Goal: Information Seeking & Learning: Learn about a topic

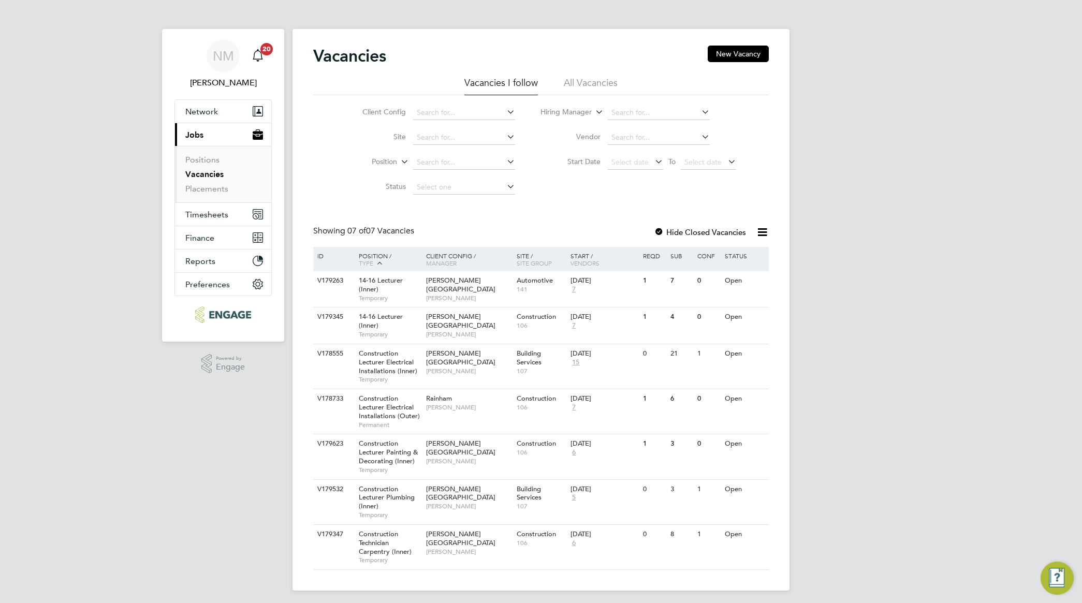
scroll to position [5, 0]
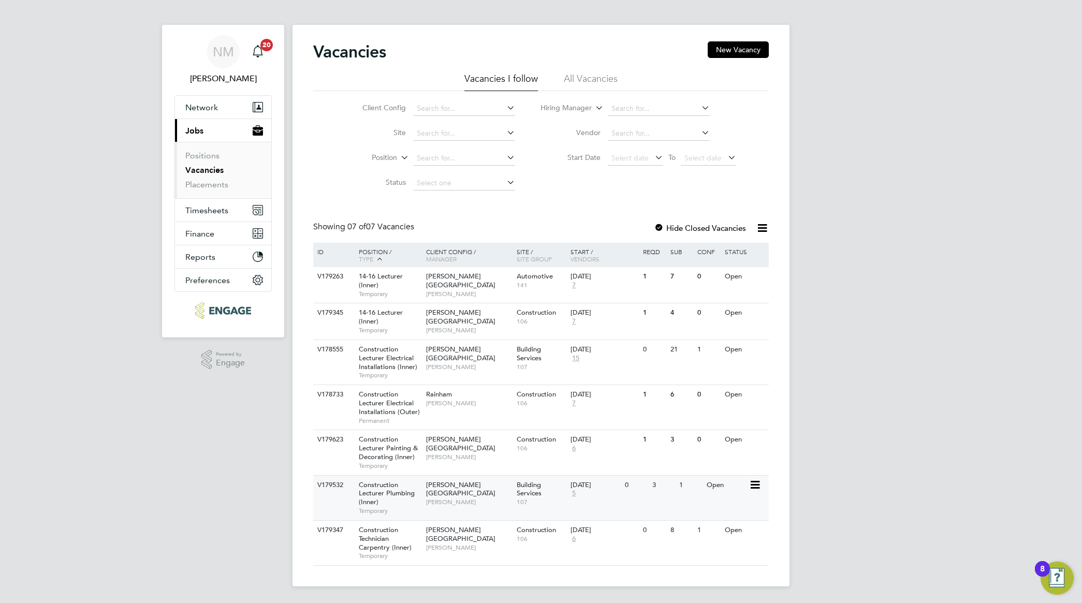
click at [386, 490] on span "Construction Lecturer Plumbing (Inner)" at bounding box center [387, 493] width 56 height 26
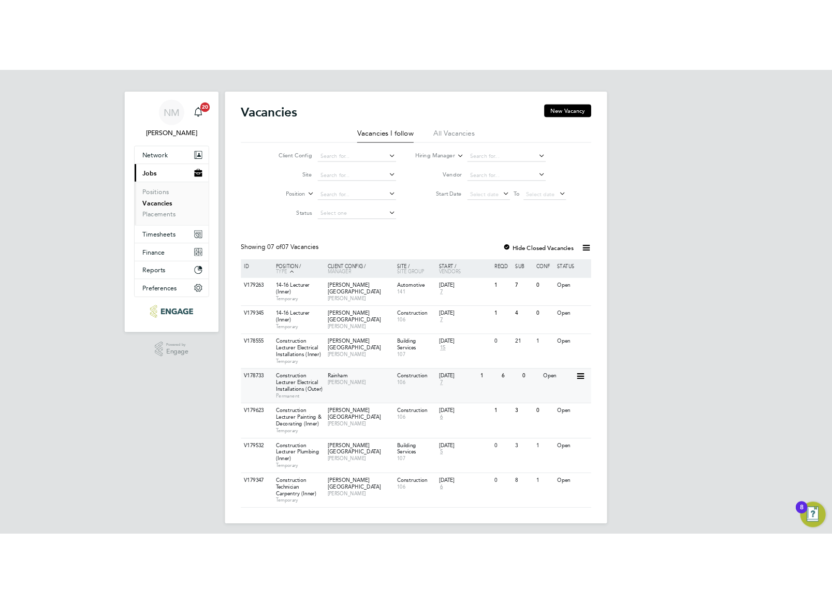
scroll to position [0, 0]
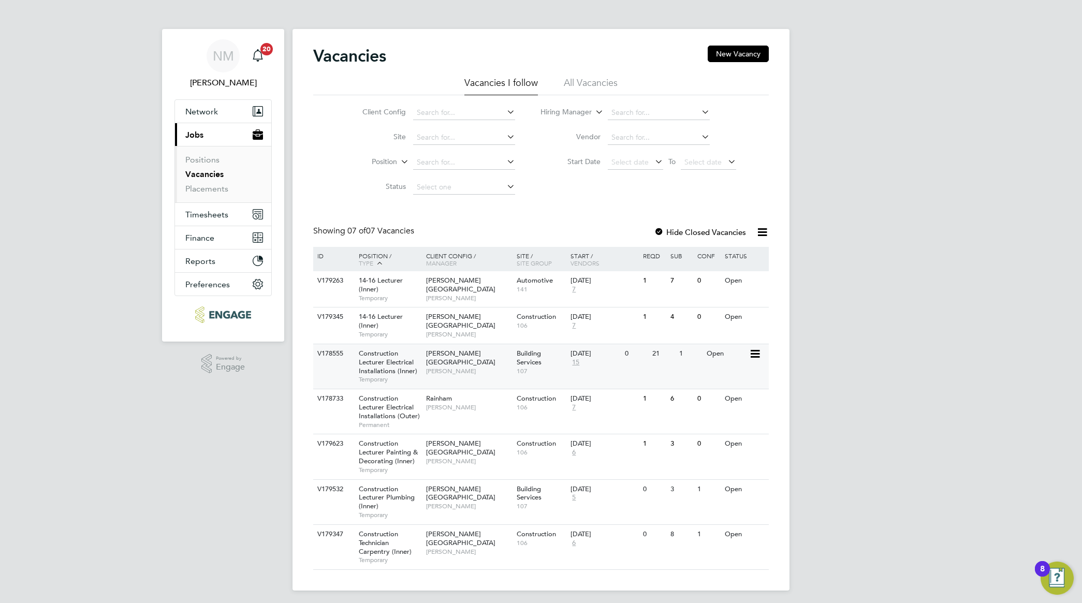
click at [395, 369] on span "Construction Lecturer Electrical Installations (Inner)" at bounding box center [388, 362] width 59 height 26
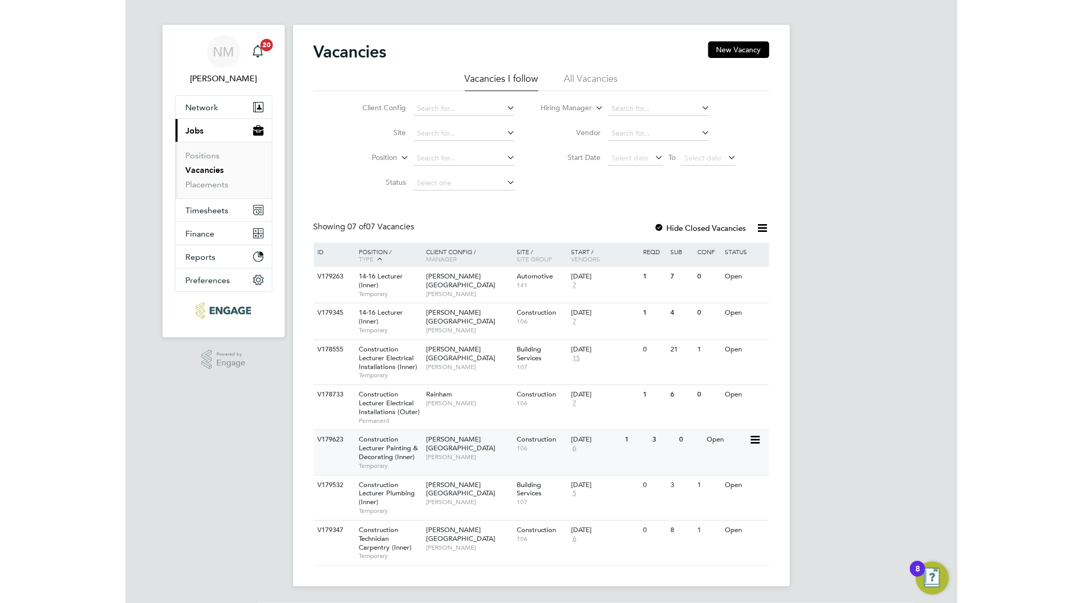
scroll to position [5, 0]
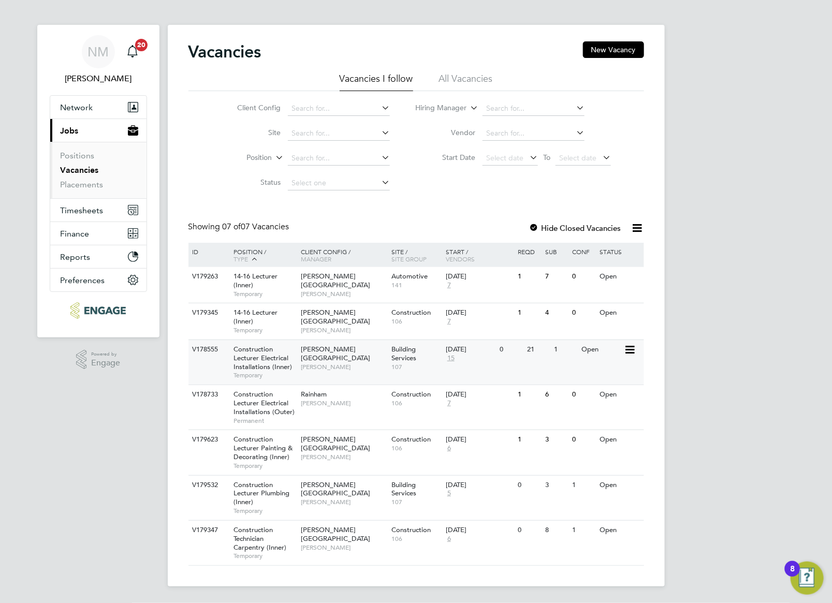
click at [275, 361] on span "Construction Lecturer Electrical Installations (Inner)" at bounding box center [263, 358] width 59 height 26
click at [285, 324] on div "14-16 Lecturer (Inner) Temporary" at bounding box center [262, 321] width 72 height 36
click at [279, 363] on span "Construction Lecturer Electrical Installations (Inner)" at bounding box center [263, 358] width 59 height 26
click at [333, 485] on span "[PERSON_NAME][GEOGRAPHIC_DATA]" at bounding box center [335, 489] width 69 height 18
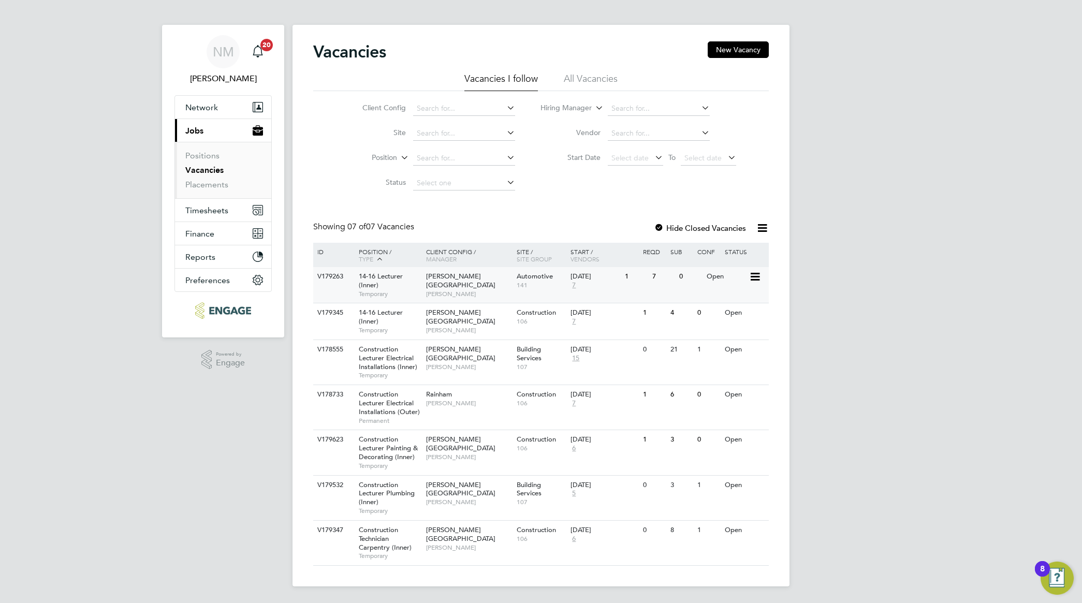
click at [400, 279] on span "14-16 Lecturer (Inner)" at bounding box center [381, 281] width 44 height 18
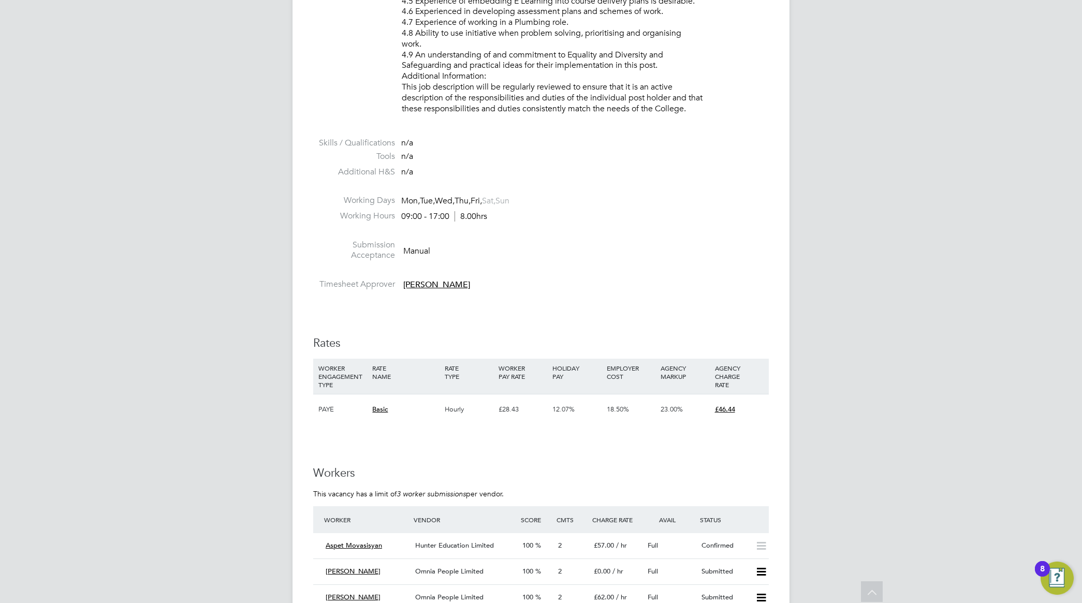
scroll to position [1553, 0]
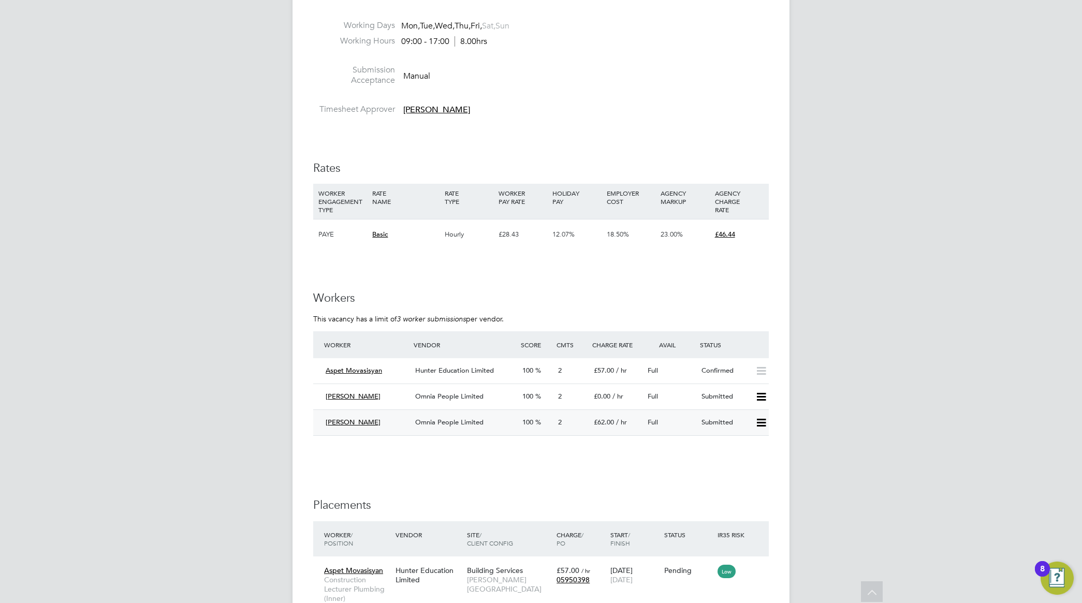
click at [438, 422] on span "Omnia People Limited" at bounding box center [449, 422] width 68 height 9
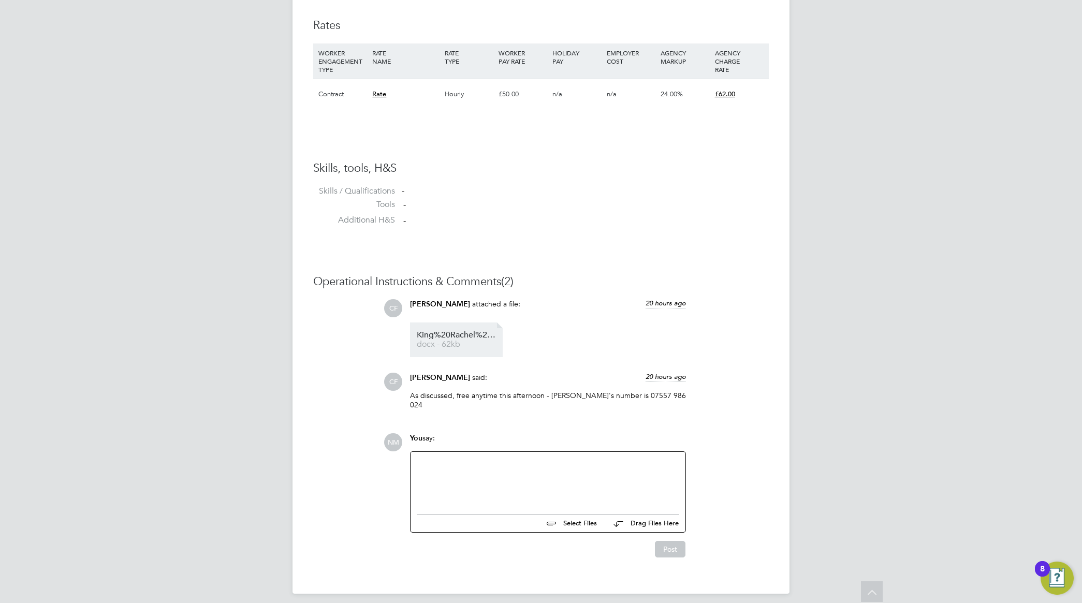
click at [461, 334] on span "King%20Rachel%20HQ00515057" at bounding box center [458, 335] width 83 height 8
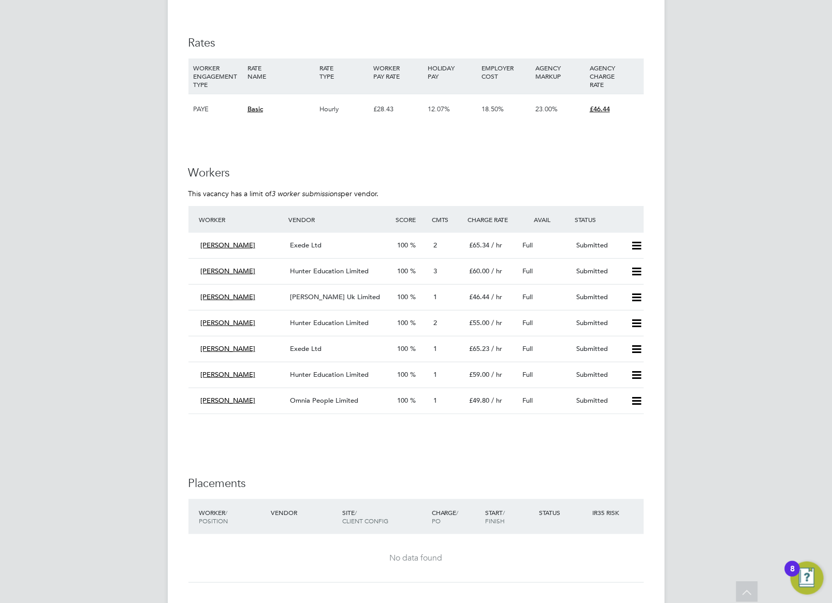
scroll to position [1490, 0]
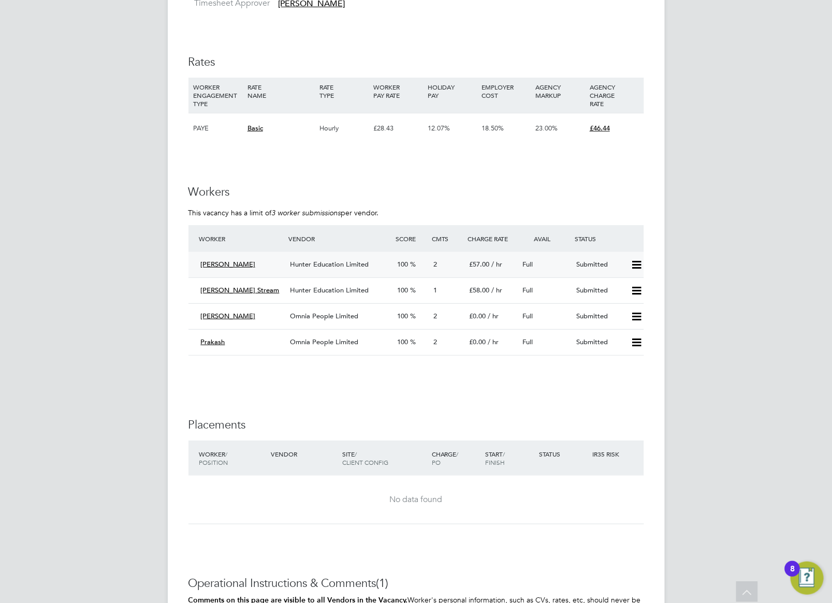
scroll to position [1688, 0]
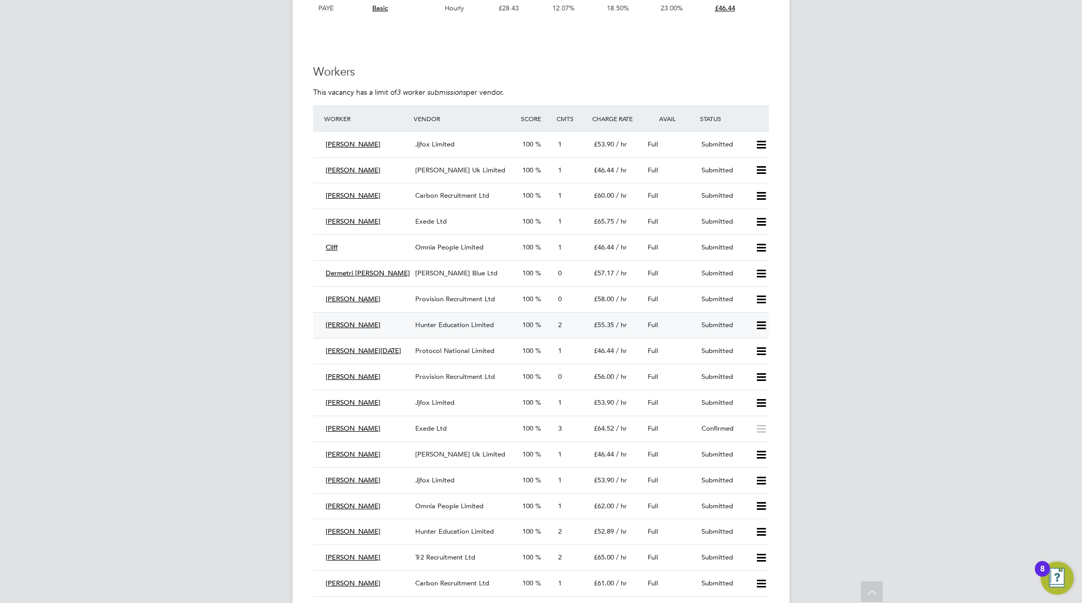
click at [435, 327] on span "Hunter Education Limited" at bounding box center [454, 324] width 79 height 9
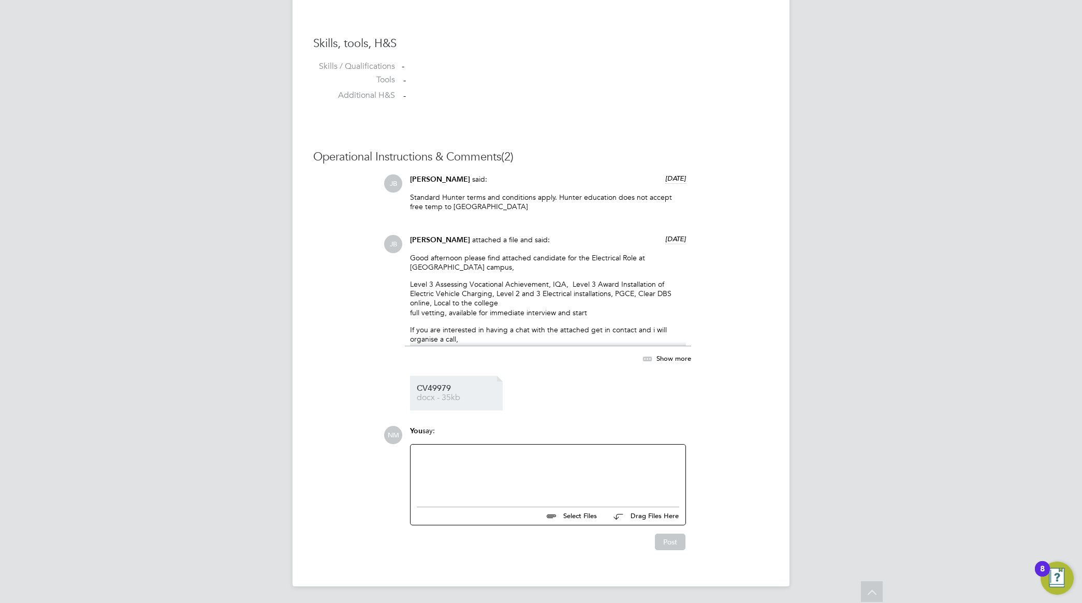
click at [448, 387] on span "CV49979" at bounding box center [458, 389] width 83 height 8
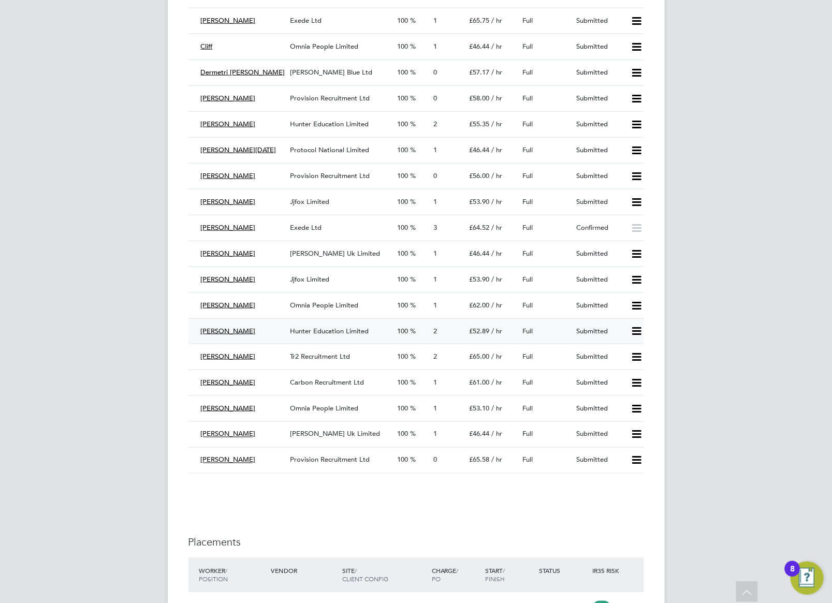
click at [344, 336] on span "Hunter Education Limited" at bounding box center [329, 331] width 79 height 9
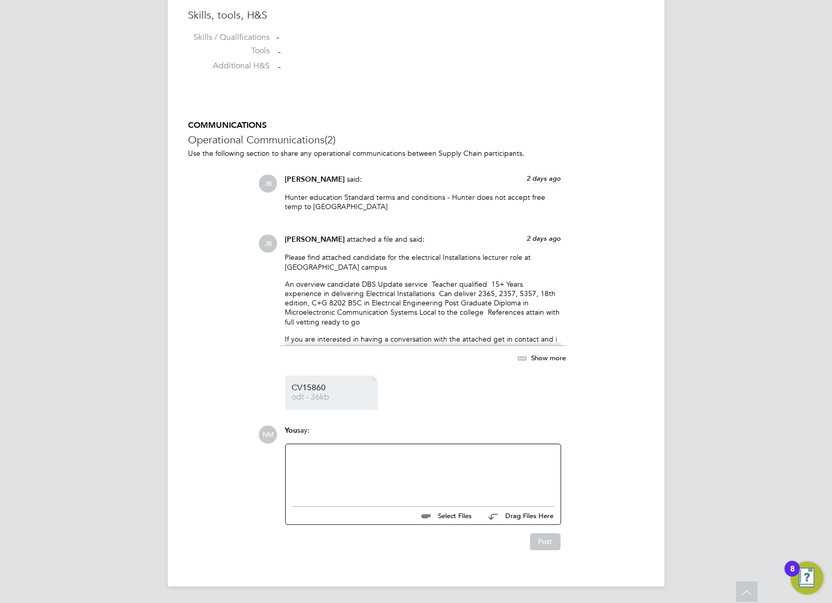
click at [314, 391] on span "CV15860" at bounding box center [333, 388] width 83 height 8
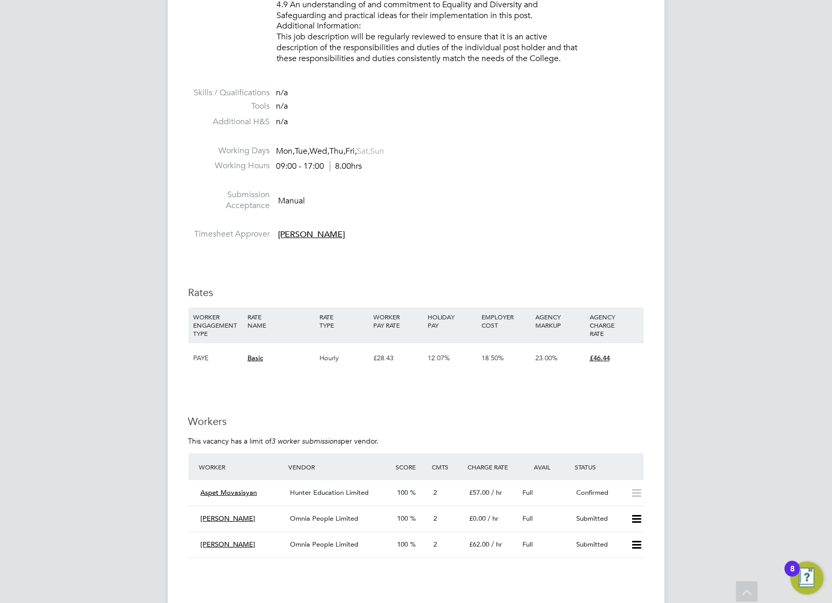
scroll to position [1683, 0]
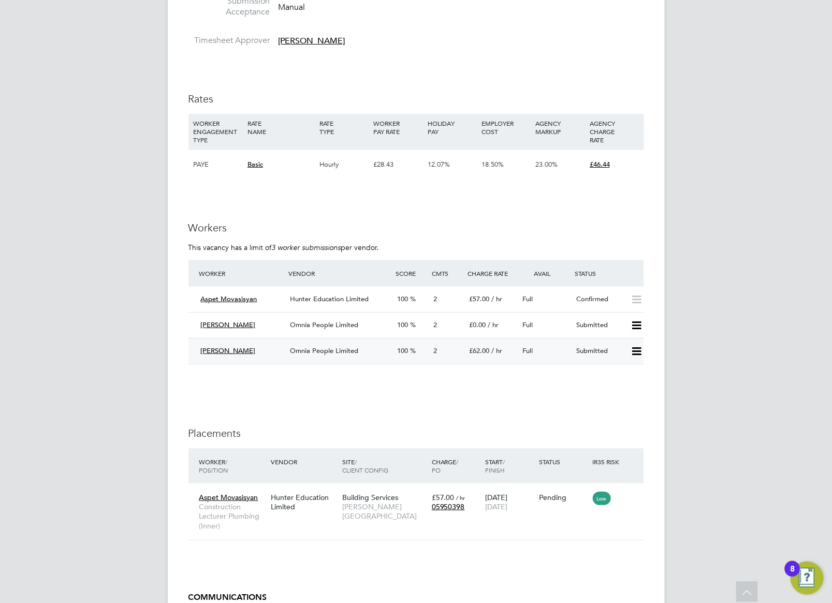
click at [311, 352] on span "Omnia People Limited" at bounding box center [324, 350] width 68 height 9
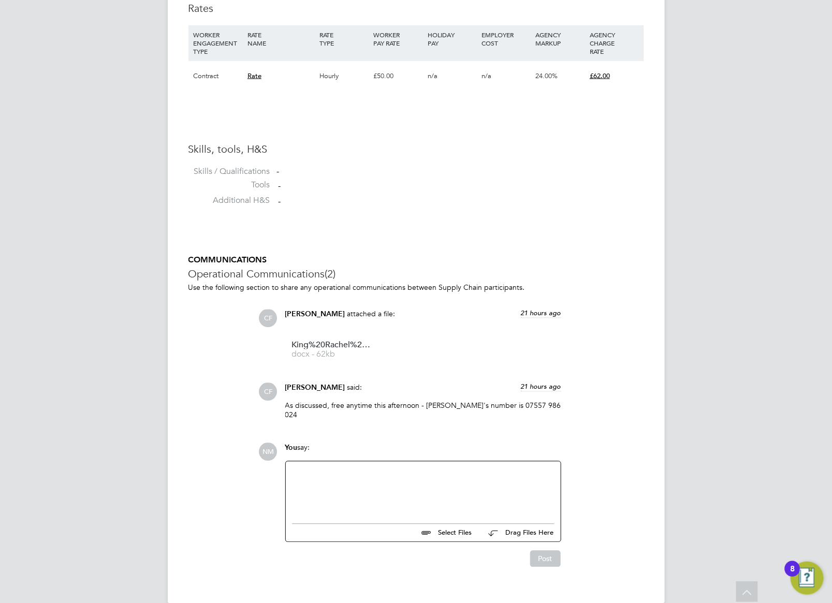
scroll to position [721, 0]
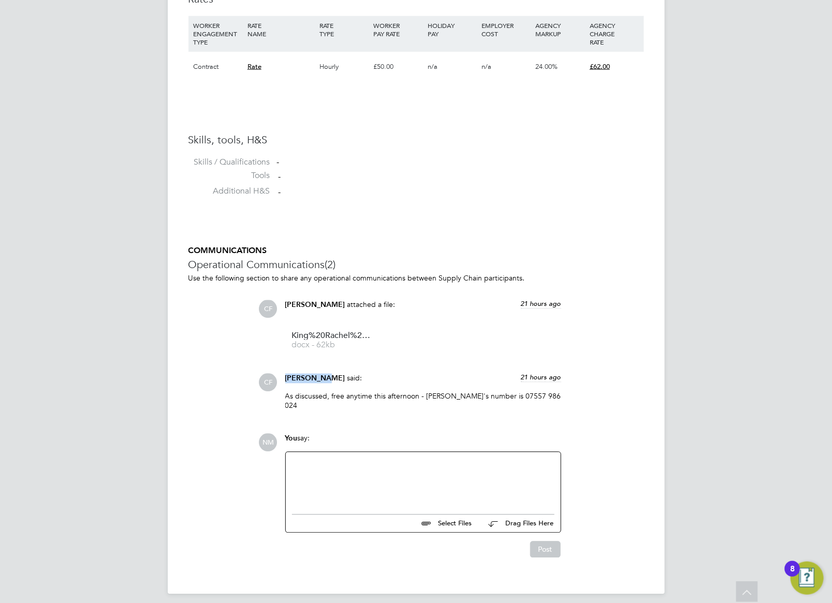
drag, startPoint x: 324, startPoint y: 381, endPoint x: 287, endPoint y: 378, distance: 36.4
click at [287, 378] on div "Cam Fisher said: 21 hours ago" at bounding box center [423, 383] width 276 height 18
copy span "Cam Fisher"
drag, startPoint x: 486, startPoint y: 396, endPoint x: 537, endPoint y: 395, distance: 51.8
click at [537, 395] on p "As discussed, free anytime this afternoon - Rachel's number is 07557 986 024" at bounding box center [423, 401] width 276 height 19
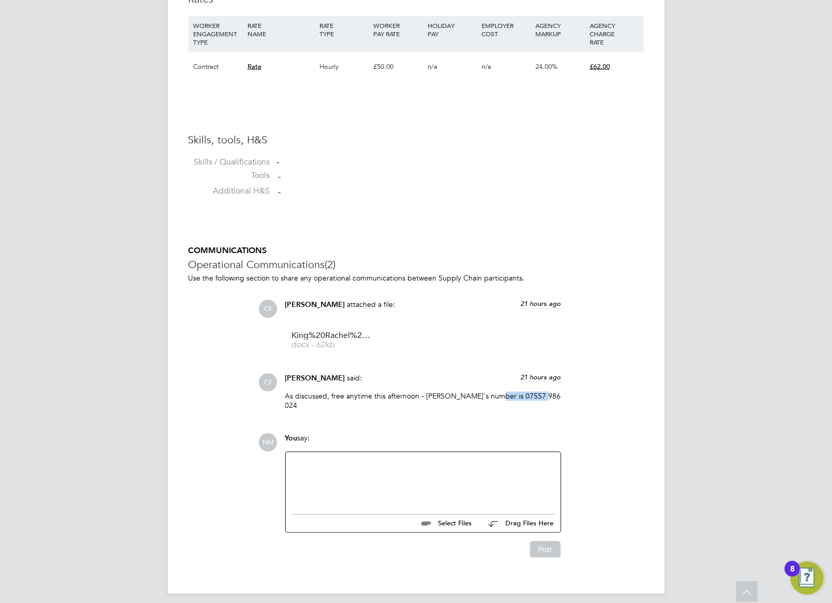
click at [616, 396] on div "CF Cam Fisher said: 21 hours ago As discussed, free anytime this afternoon - Ra…" at bounding box center [451, 396] width 385 height 45
drag, startPoint x: 485, startPoint y: 392, endPoint x: 533, endPoint y: 393, distance: 48.7
click at [533, 393] on p "As discussed, free anytime this afternoon - Rachel's number is 07557 986 024" at bounding box center [423, 401] width 276 height 19
drag, startPoint x: 533, startPoint y: 393, endPoint x: 521, endPoint y: 398, distance: 13.1
click at [521, 398] on p "As discussed, free anytime this afternoon - Rachel's number is 07557 986 024" at bounding box center [423, 401] width 276 height 19
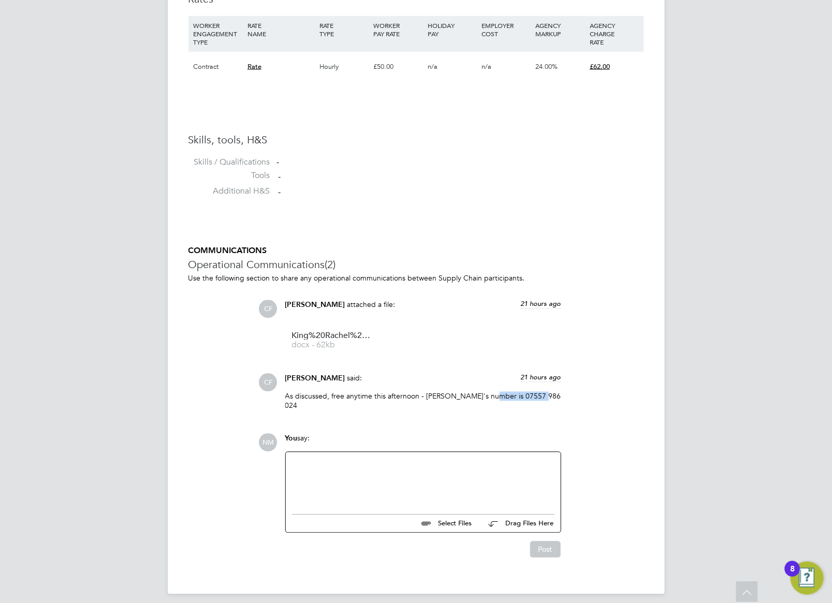
drag, startPoint x: 483, startPoint y: 396, endPoint x: 534, endPoint y: 397, distance: 50.7
click at [534, 397] on p "As discussed, free anytime this afternoon - Rachel's number is 07557 986 024" at bounding box center [423, 401] width 276 height 19
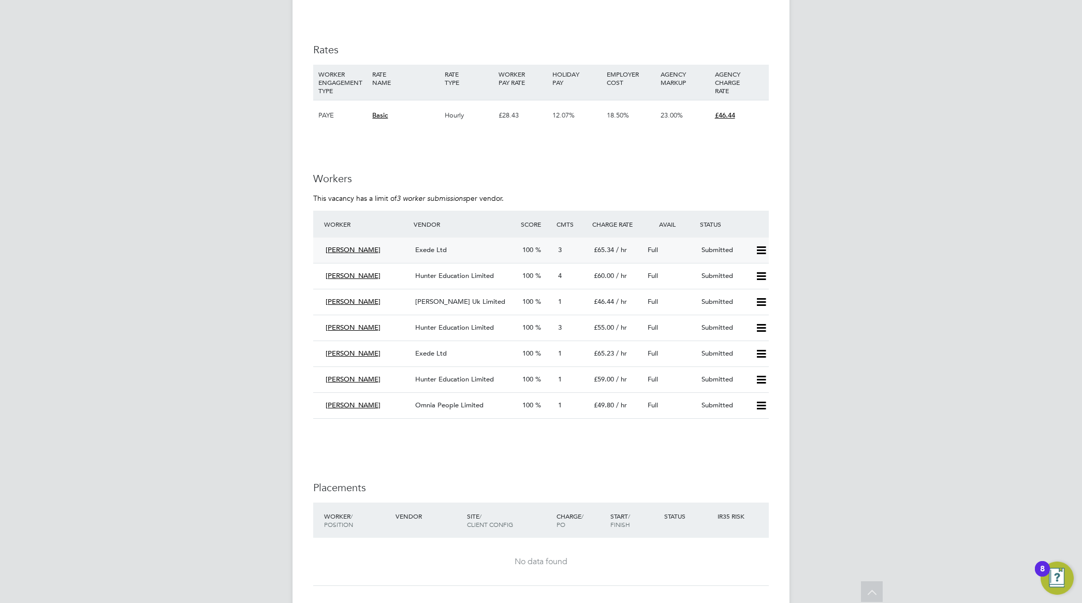
click at [345, 252] on span "Clinton Poley" at bounding box center [353, 249] width 55 height 9
click at [352, 253] on div "Clinton Poley" at bounding box center [367, 250] width 90 height 17
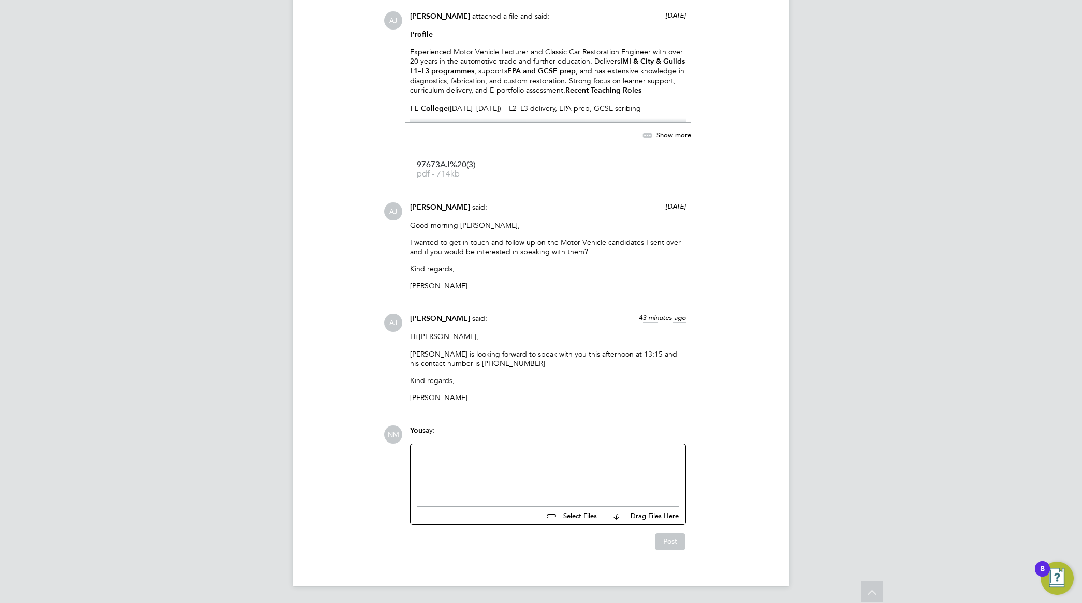
click at [534, 457] on div at bounding box center [548, 472] width 263 height 45
click at [663, 538] on button "Post" at bounding box center [670, 541] width 31 height 17
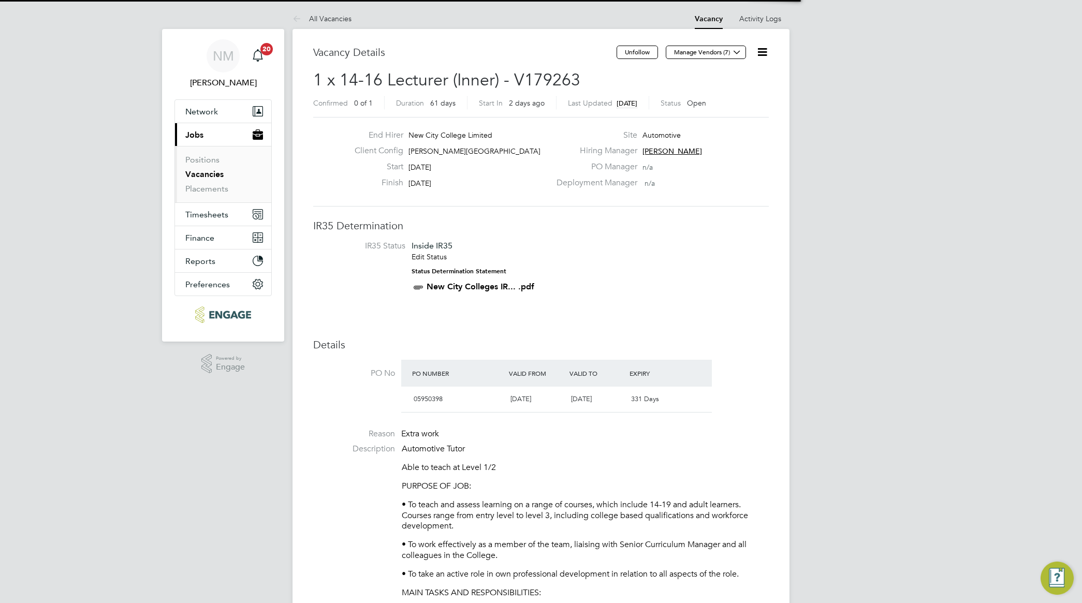
scroll to position [17, 97]
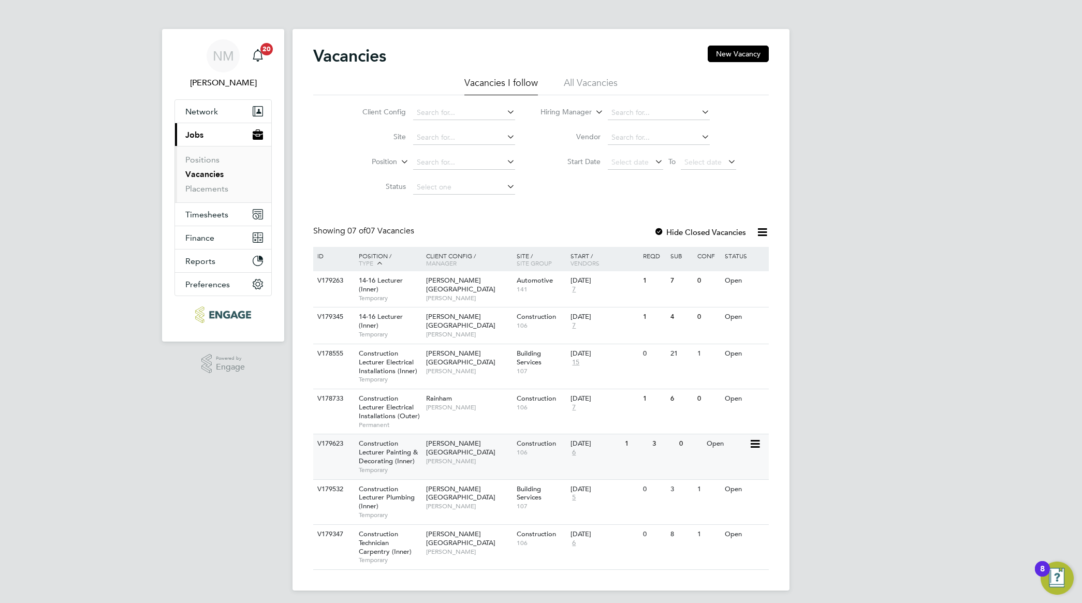
scroll to position [5, 0]
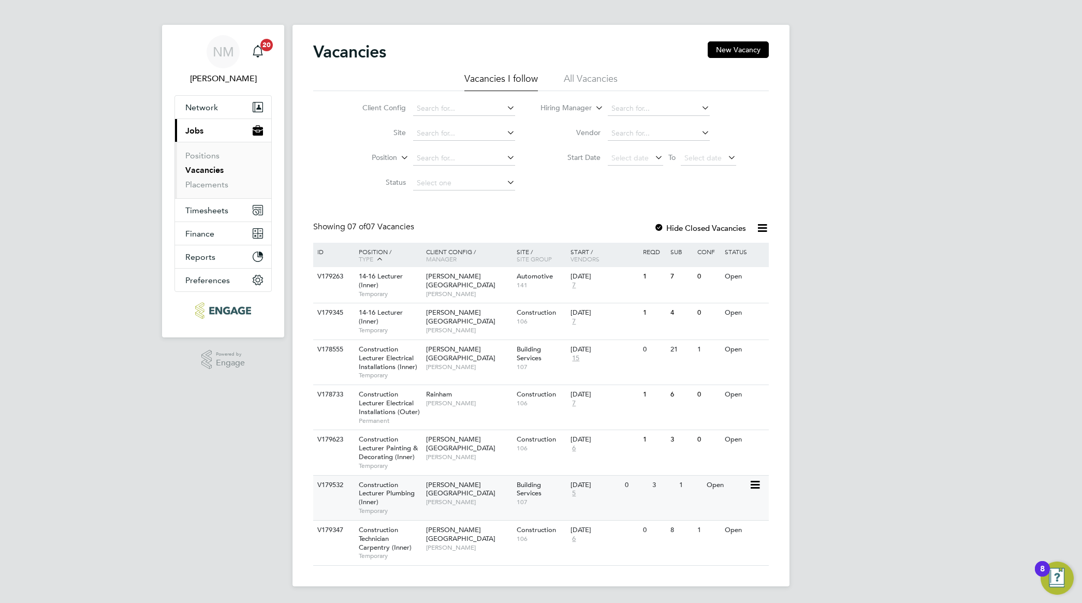
click at [395, 492] on span "Construction Lecturer Plumbing (Inner)" at bounding box center [387, 493] width 56 height 26
click at [384, 549] on span "Construction Technician Carpentry (Inner)" at bounding box center [385, 539] width 53 height 26
click at [374, 549] on span "Construction Technician Carpentry (Inner)" at bounding box center [385, 539] width 53 height 26
click at [445, 326] on span "[PERSON_NAME]" at bounding box center [468, 330] width 85 height 8
click at [383, 322] on div "14-16 Lecturer (Inner) Temporary" at bounding box center [387, 321] width 72 height 36
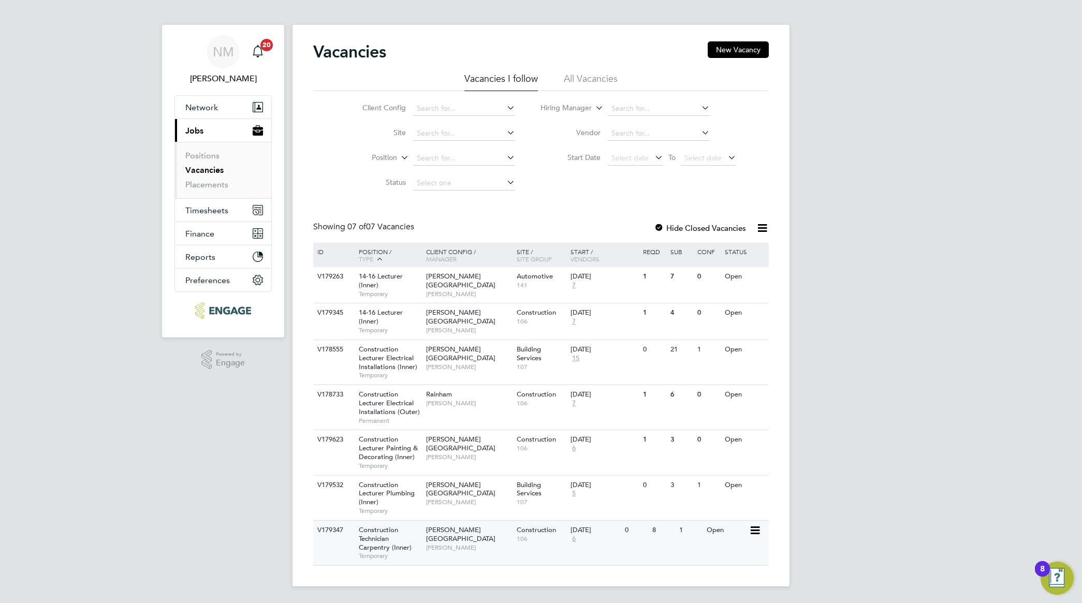
click at [388, 549] on span "Construction Technician Carpentry (Inner)" at bounding box center [385, 539] width 53 height 26
click at [377, 285] on span "14-16 Lecturer (Inner)" at bounding box center [381, 281] width 44 height 18
click at [391, 326] on span "Temporary" at bounding box center [390, 330] width 62 height 8
click at [405, 495] on span "Construction Lecturer Plumbing (Inner)" at bounding box center [387, 493] width 56 height 26
click at [876, 263] on div "NM Nathan Morris Notifications 20 Applications: Network Sites Workers Current p…" at bounding box center [541, 299] width 1082 height 607
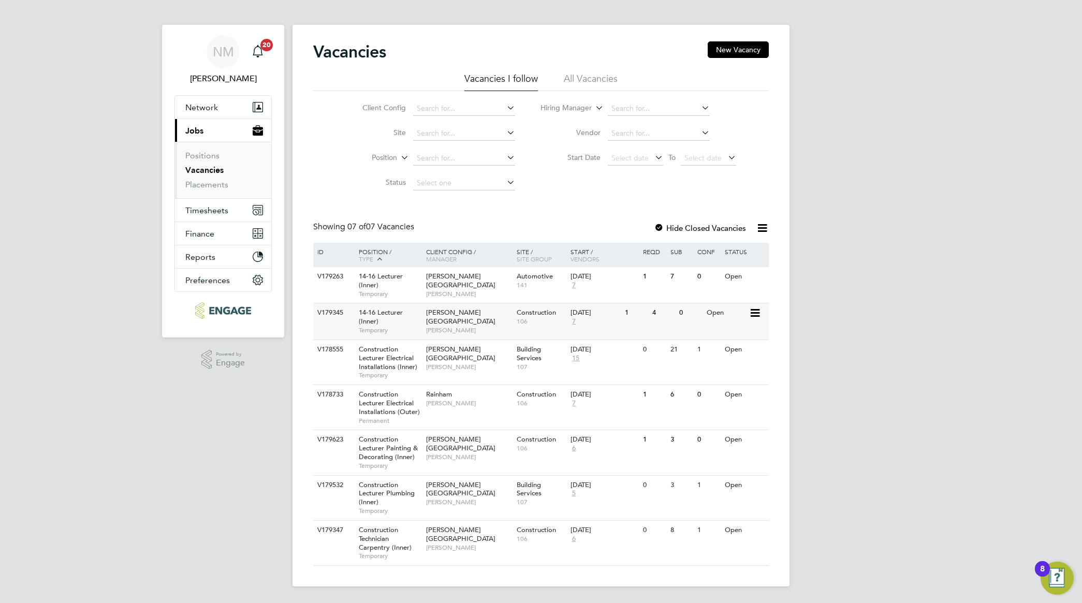
click at [380, 326] on span "Temporary" at bounding box center [390, 330] width 62 height 8
click at [386, 326] on span "Temporary" at bounding box center [390, 330] width 62 height 8
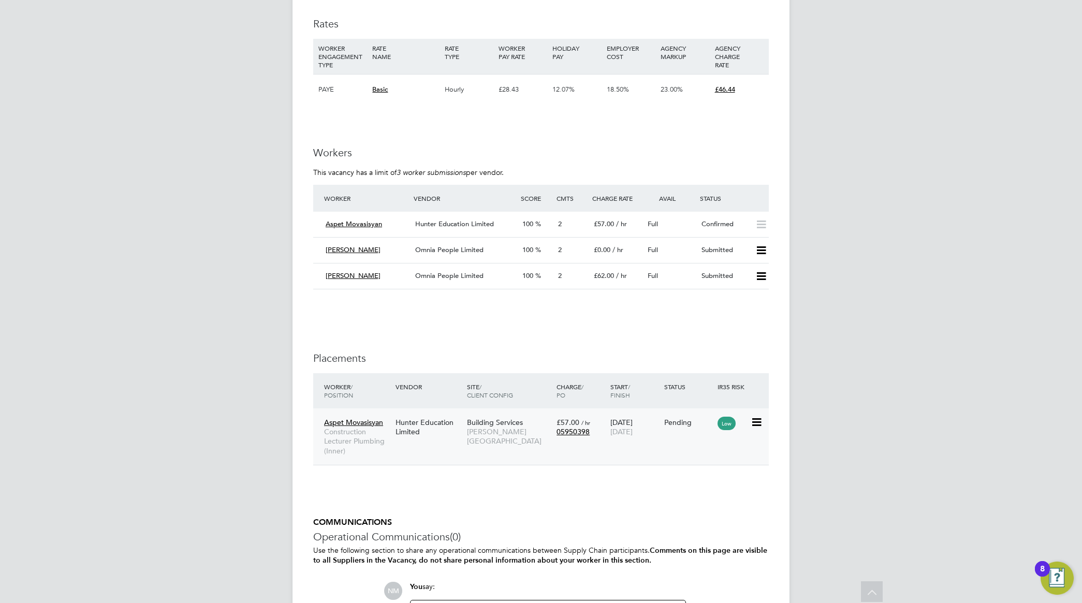
scroll to position [1877, 0]
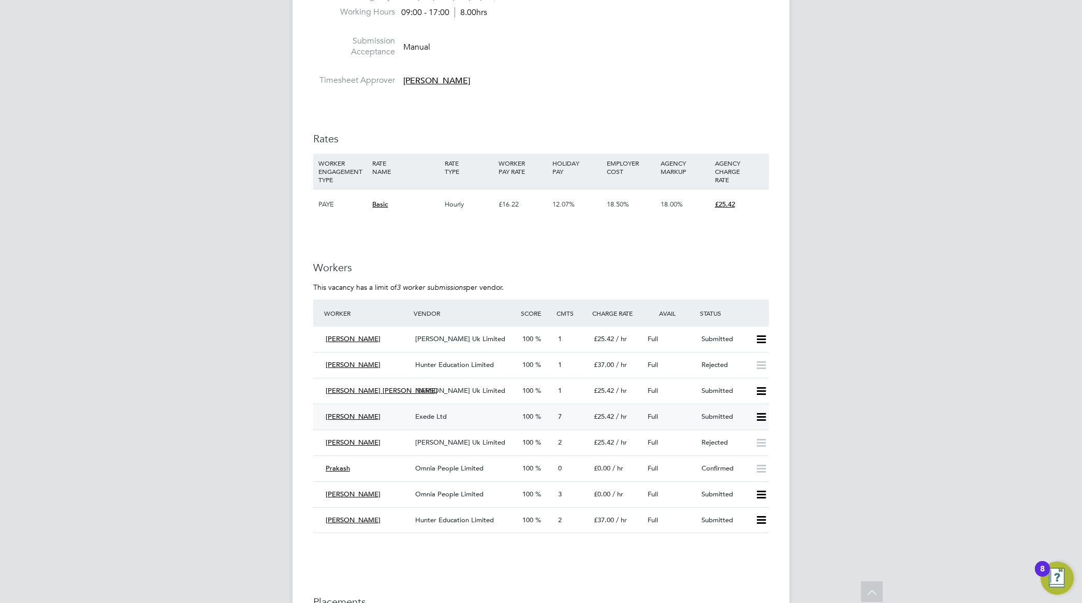
click at [426, 418] on span "Exede Ltd" at bounding box center [431, 416] width 32 height 9
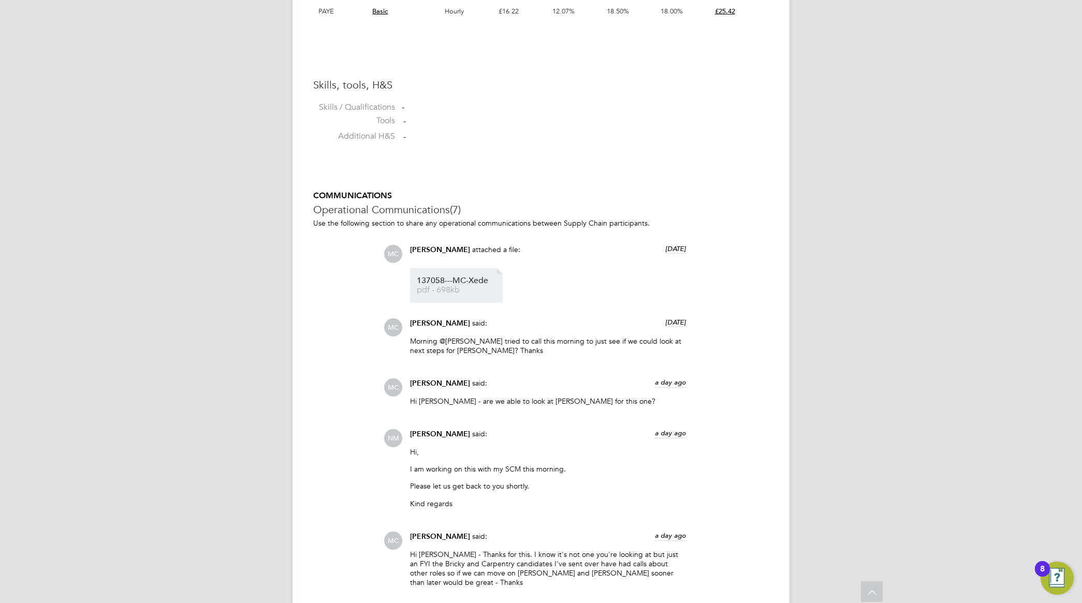
click at [461, 281] on span "137058---MC-Xede" at bounding box center [458, 281] width 83 height 8
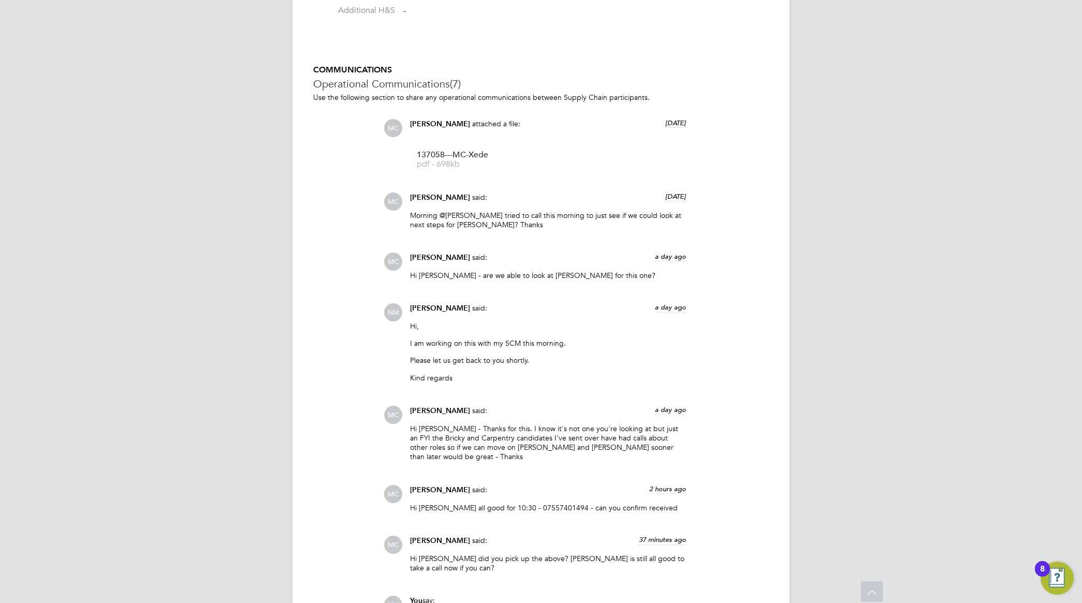
scroll to position [1065, 0]
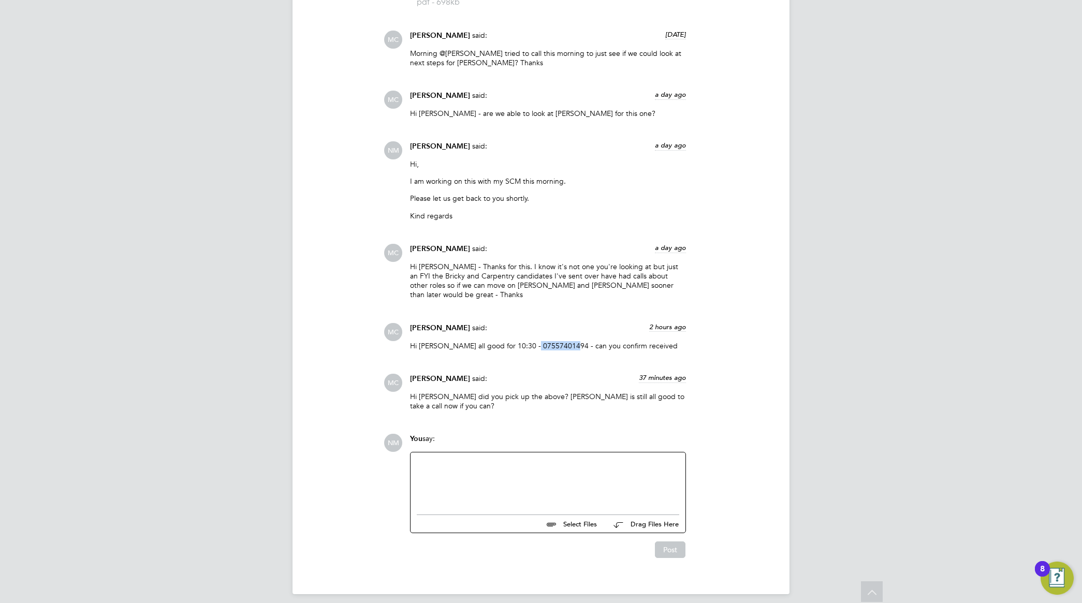
drag, startPoint x: 526, startPoint y: 338, endPoint x: 568, endPoint y: 338, distance: 41.9
click at [568, 341] on p "Hi Nathan - Lee all good for 10:30 - 07557401494 - can you confirm received" at bounding box center [548, 345] width 276 height 9
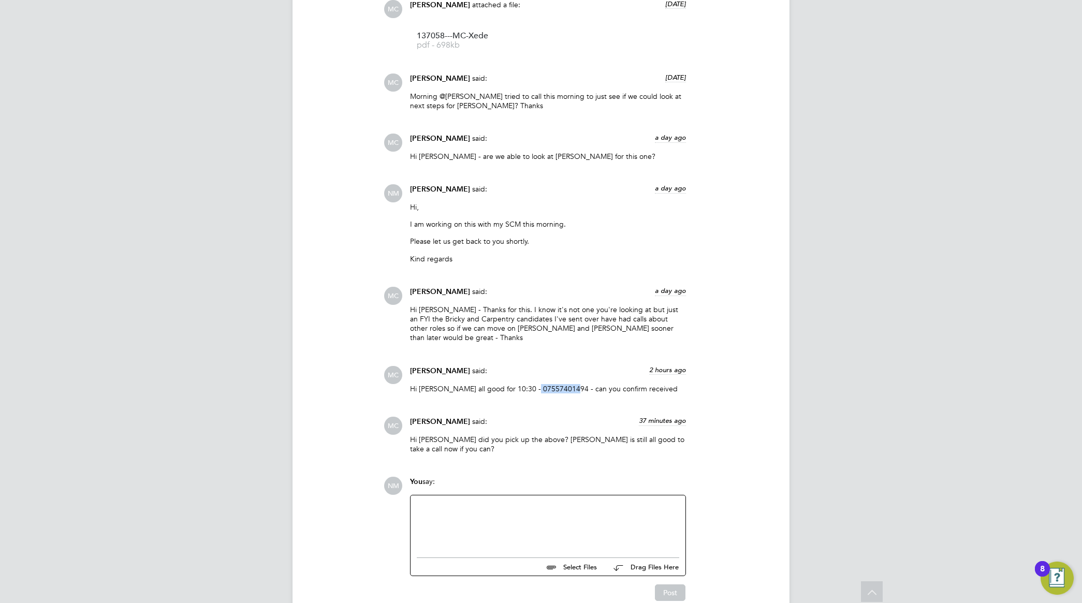
scroll to position [1000, 0]
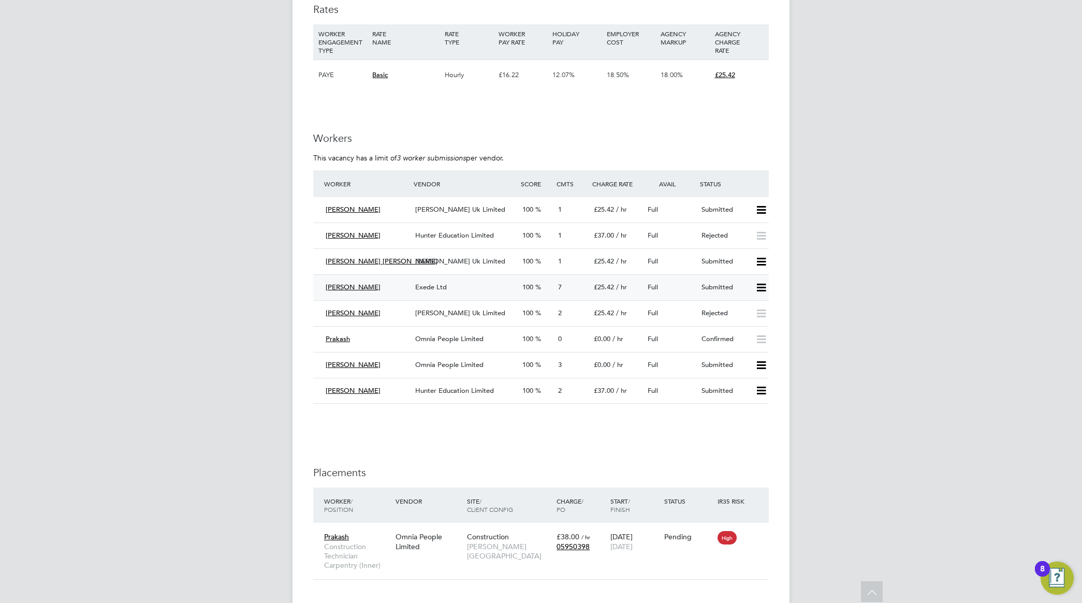
click at [330, 290] on span "[PERSON_NAME]" at bounding box center [353, 287] width 55 height 9
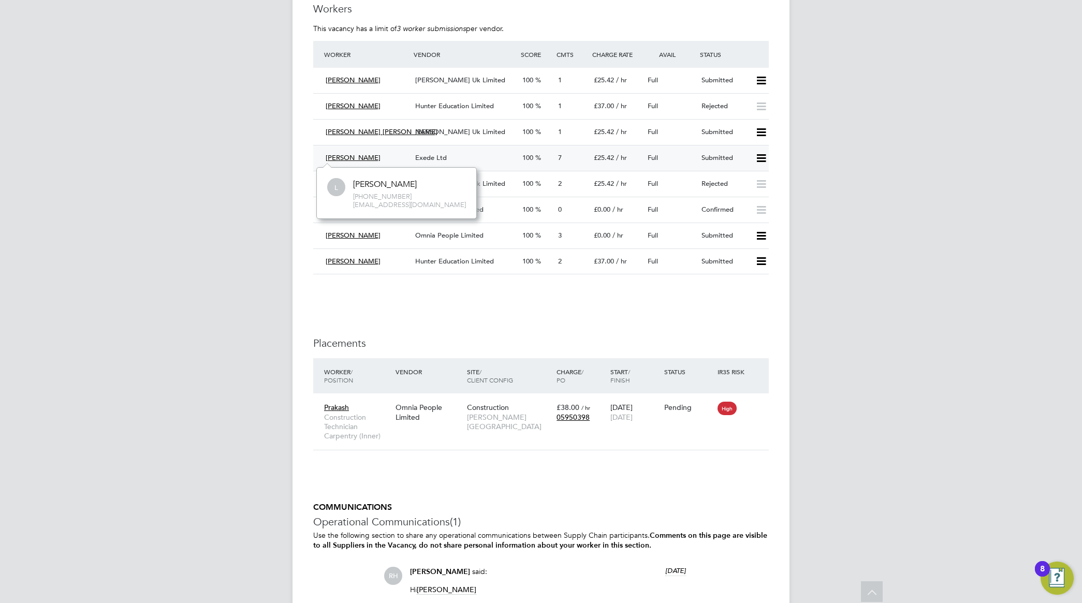
click at [422, 159] on span "Exede Ltd" at bounding box center [431, 157] width 32 height 9
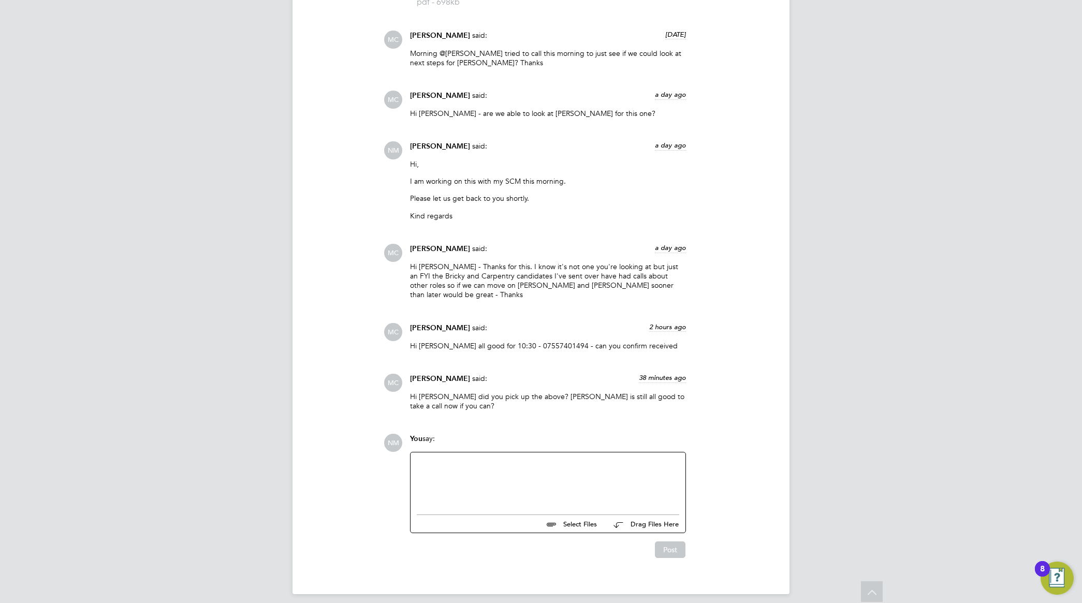
click at [529, 461] on div at bounding box center [548, 481] width 263 height 45
click at [425, 459] on div "Appologies" at bounding box center [548, 481] width 263 height 45
click at [527, 459] on div "Apologies, the Hackney SCM is unwel today" at bounding box center [548, 481] width 263 height 45
click at [576, 462] on div "Apologies, the Hackney SCM is unwell today" at bounding box center [548, 481] width 263 height 45
click at [677, 544] on button "Post" at bounding box center [670, 550] width 31 height 17
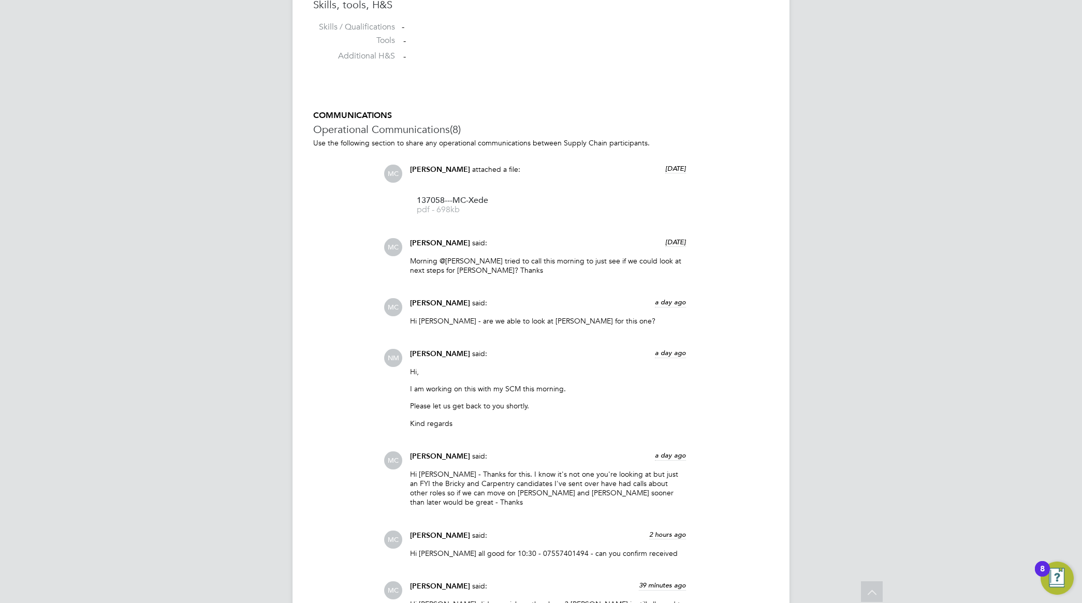
scroll to position [1116, 0]
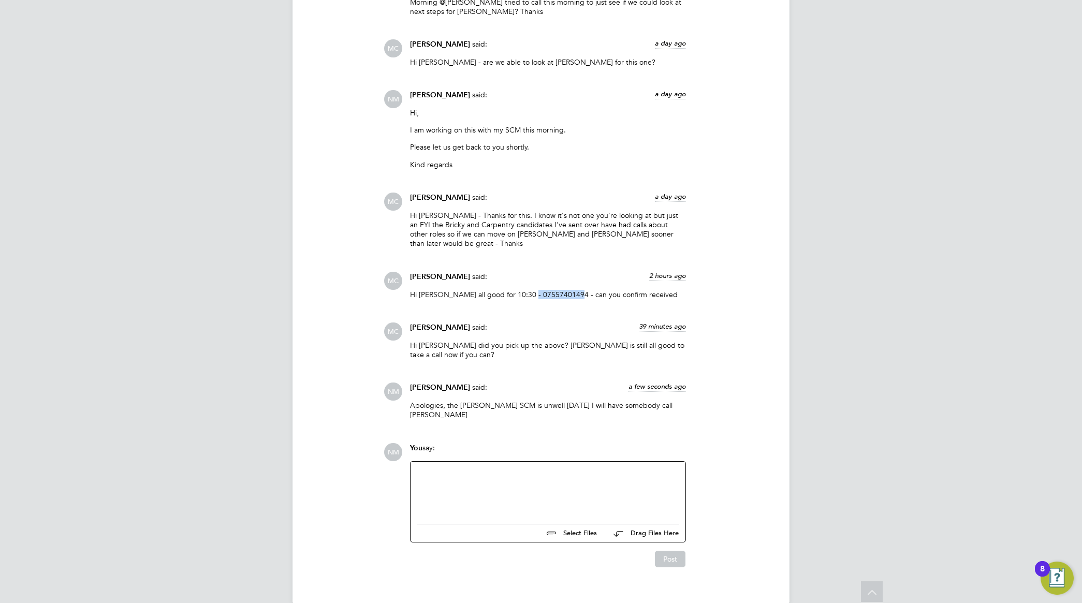
drag, startPoint x: 524, startPoint y: 283, endPoint x: 571, endPoint y: 286, distance: 46.2
click at [571, 290] on p "Hi Nathan - Lee all good for 10:30 - 07557401494 - can you confirm received" at bounding box center [548, 294] width 276 height 9
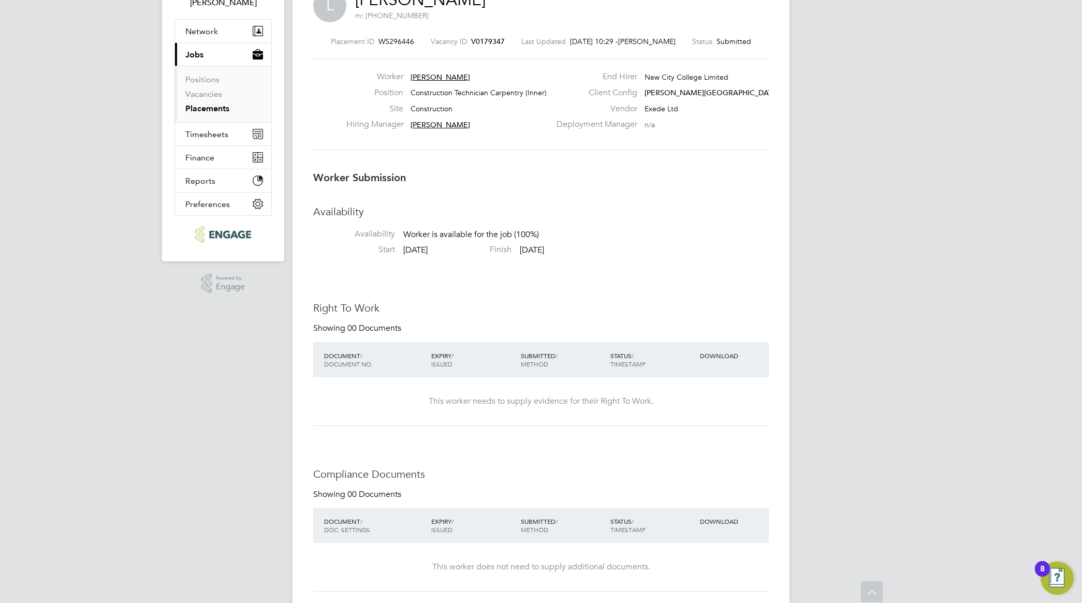
scroll to position [0, 0]
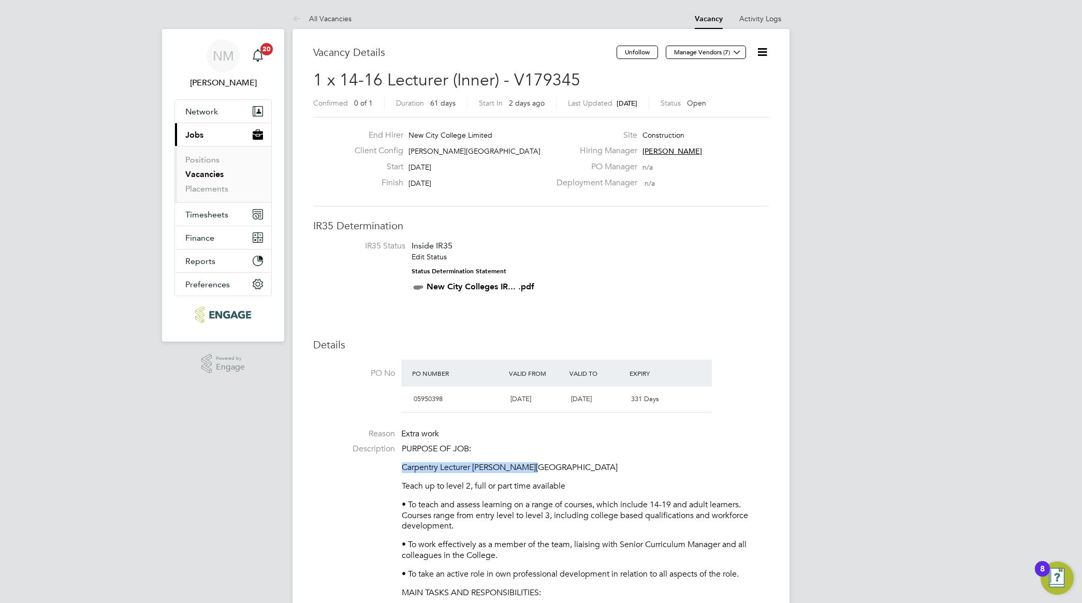
drag, startPoint x: 402, startPoint y: 467, endPoint x: 545, endPoint y: 468, distance: 142.9
click at [545, 468] on p "Carpentry Lecturer Hackney Campus" at bounding box center [585, 467] width 367 height 11
click at [733, 53] on icon at bounding box center [737, 52] width 8 height 8
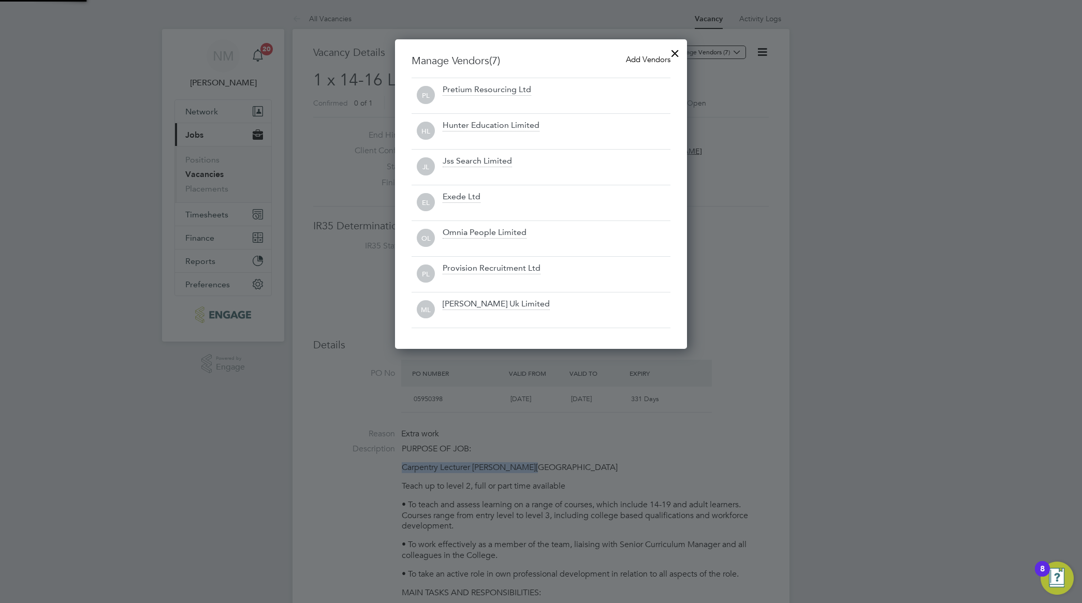
scroll to position [5, 5]
click at [361, 431] on div at bounding box center [541, 301] width 1082 height 603
click at [671, 50] on div at bounding box center [675, 50] width 19 height 19
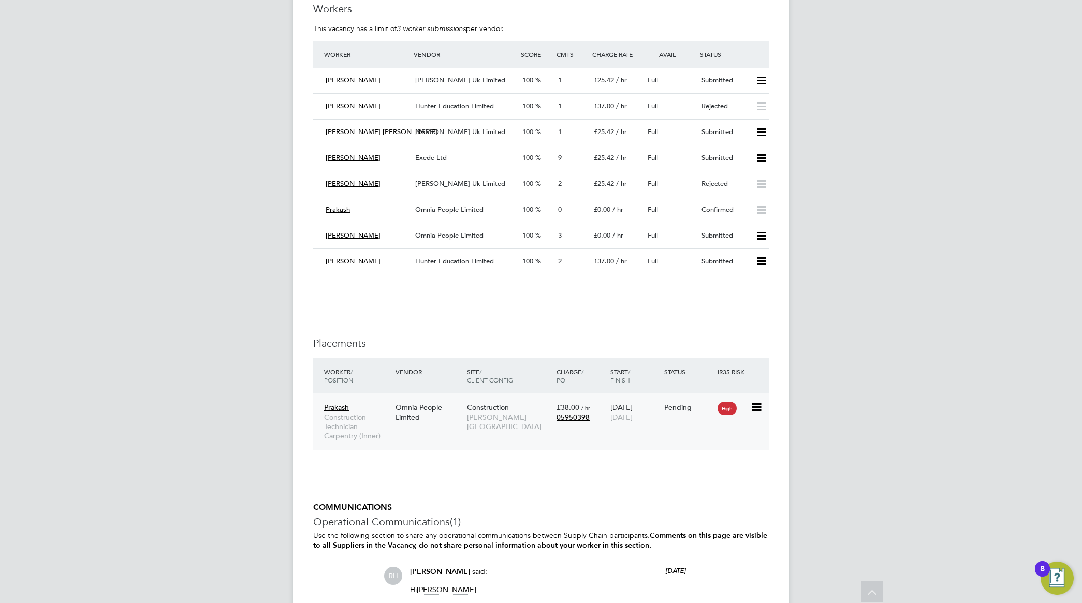
click at [334, 406] on span "Prakash" at bounding box center [336, 407] width 25 height 9
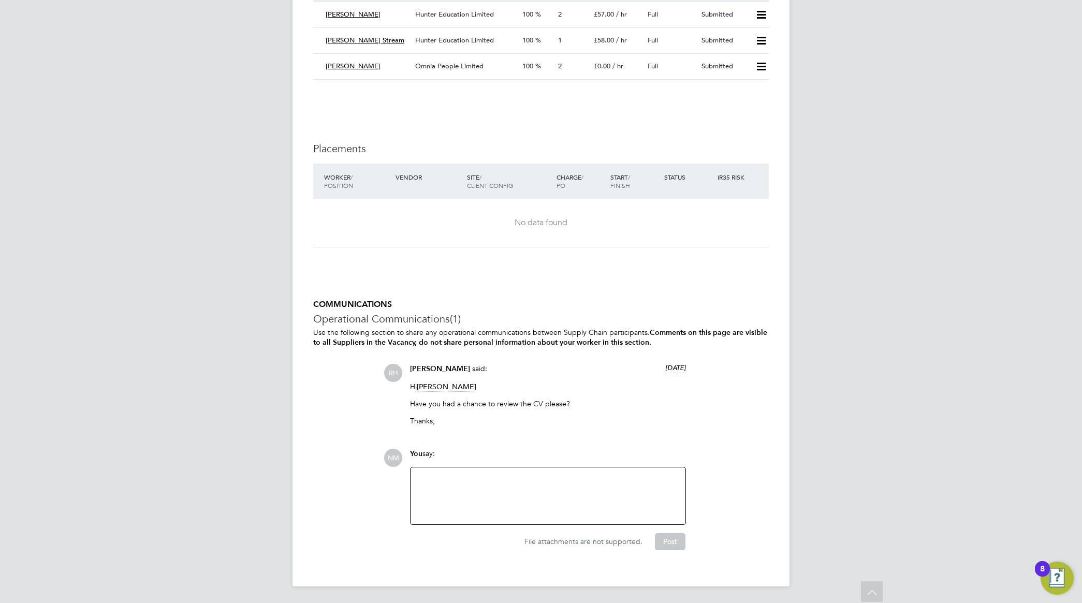
scroll to position [1521, 0]
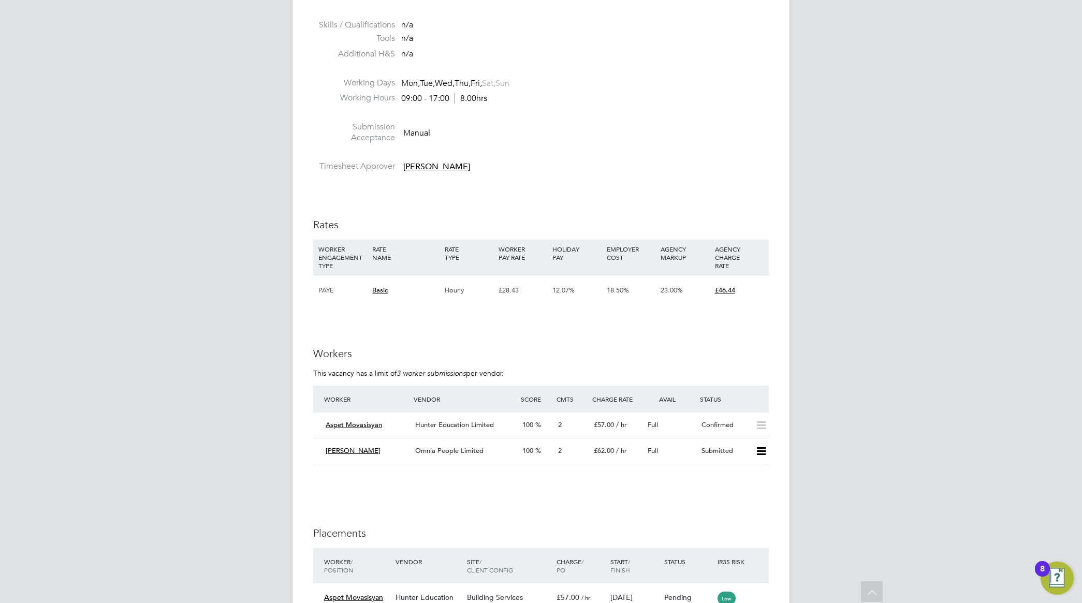
scroll to position [1541, 0]
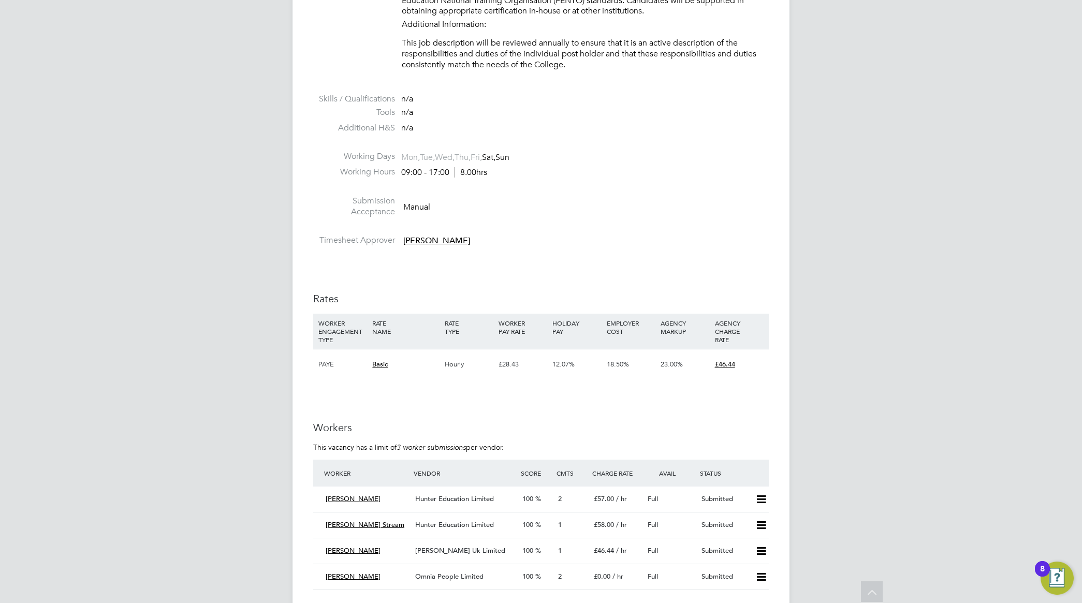
scroll to position [1942, 0]
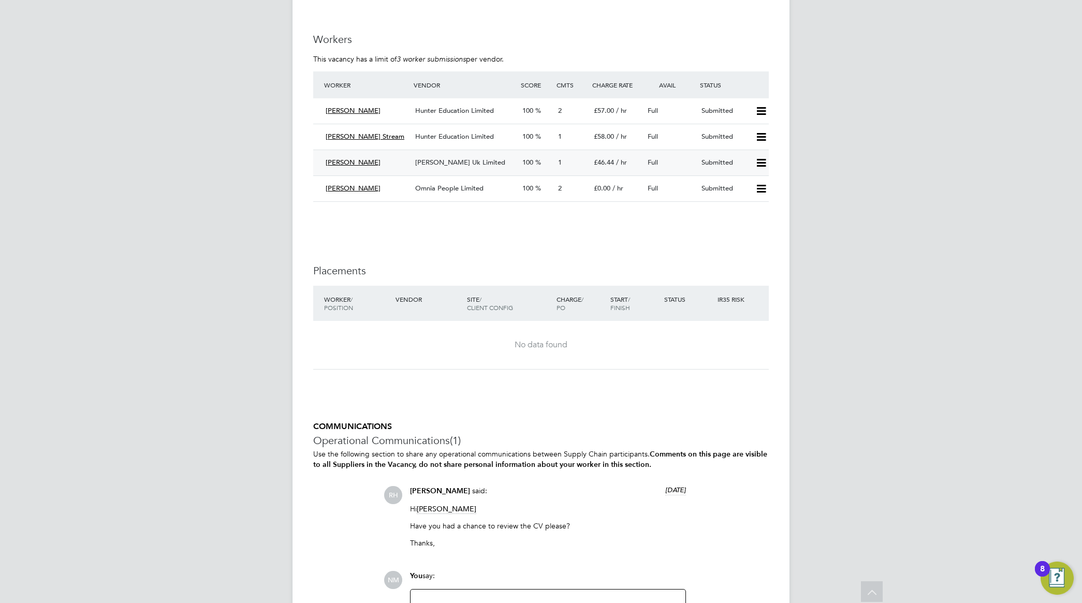
click at [443, 161] on span "[PERSON_NAME] Uk Limited" at bounding box center [460, 162] width 90 height 9
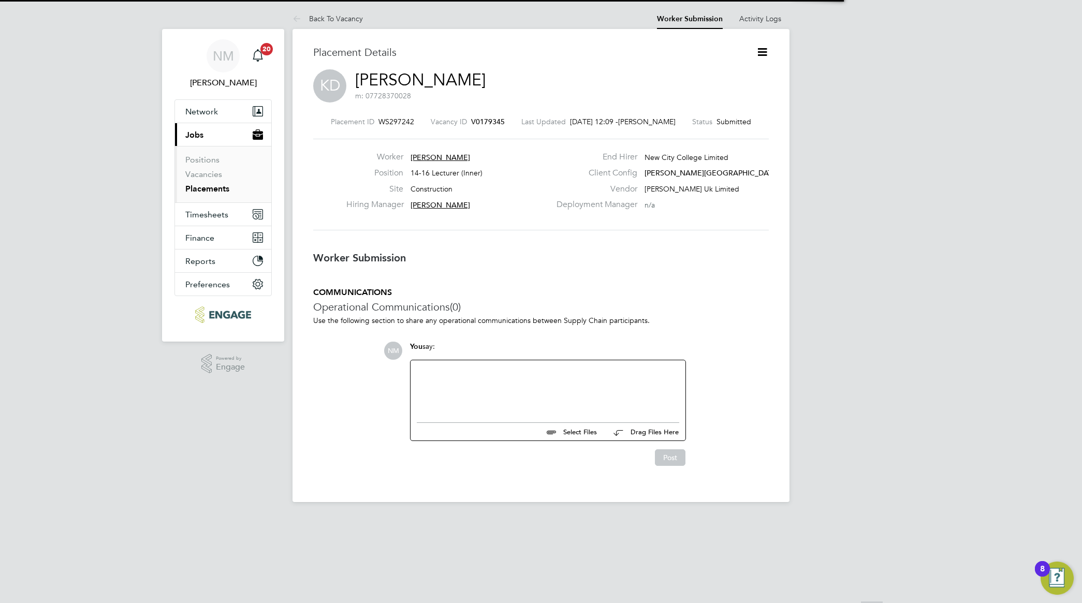
scroll to position [5, 5]
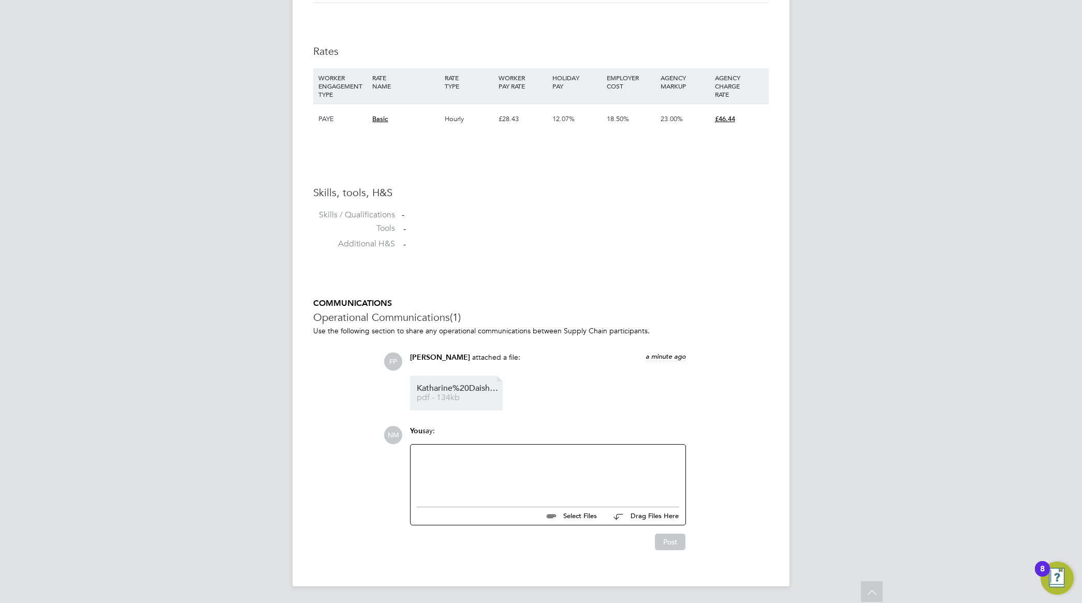
click at [469, 387] on span "Katharine%20Daish%20-%20MH%20CV" at bounding box center [458, 389] width 83 height 8
click at [522, 461] on div at bounding box center [548, 473] width 263 height 45
click at [668, 542] on button "Post" at bounding box center [670, 542] width 31 height 17
